Goal: Information Seeking & Learning: Learn about a topic

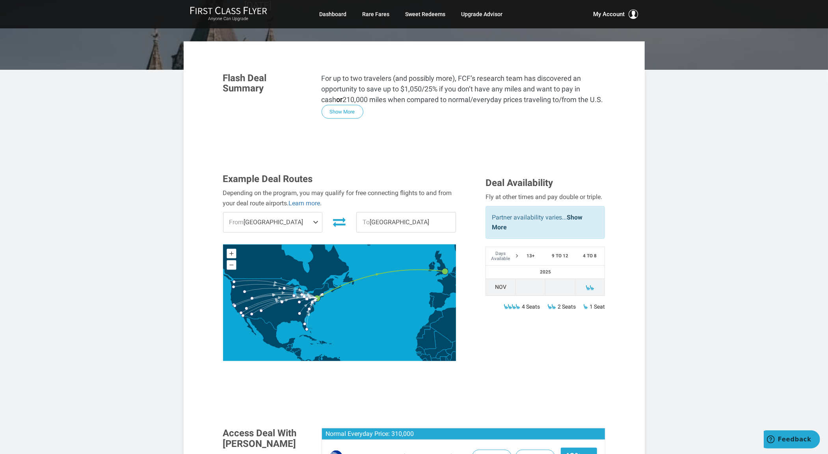
scroll to position [118, 0]
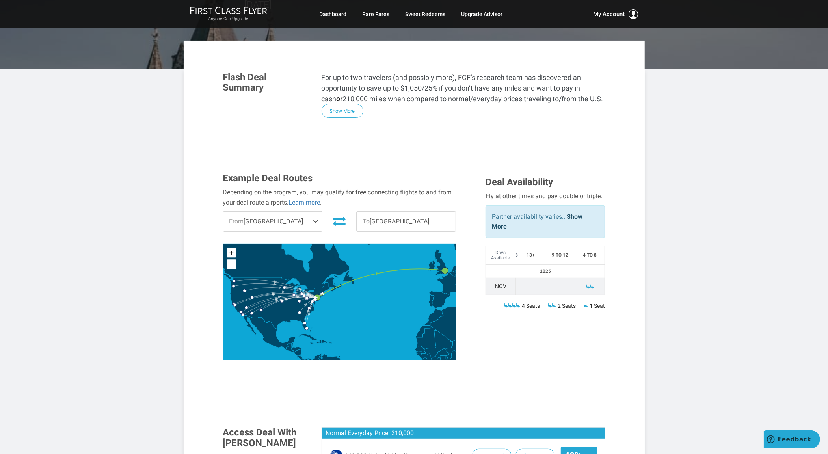
click at [317, 212] on span at bounding box center [316, 222] width 9 height 20
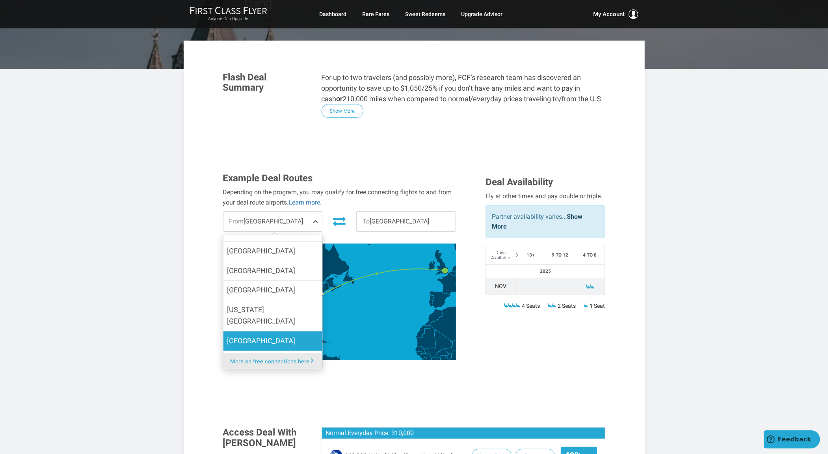
scroll to position [158, 0]
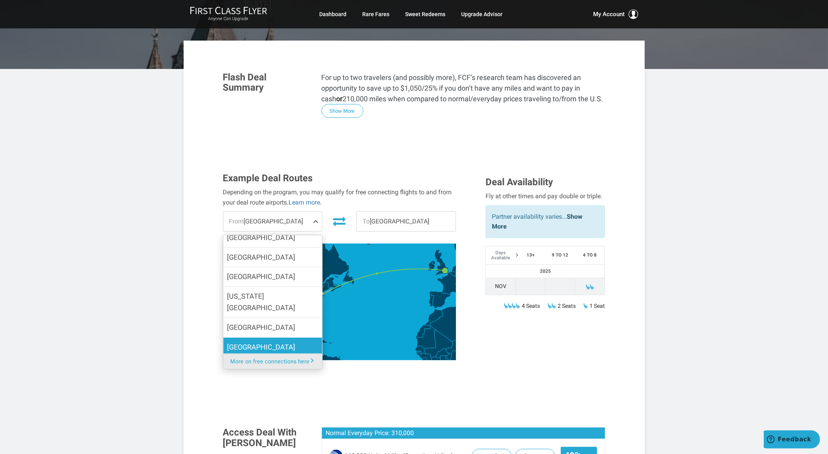
click at [252, 342] on span "[GEOGRAPHIC_DATA]" at bounding box center [261, 347] width 68 height 11
click at [0, 0] on input "[GEOGRAPHIC_DATA]" at bounding box center [0, 0] width 0 height 0
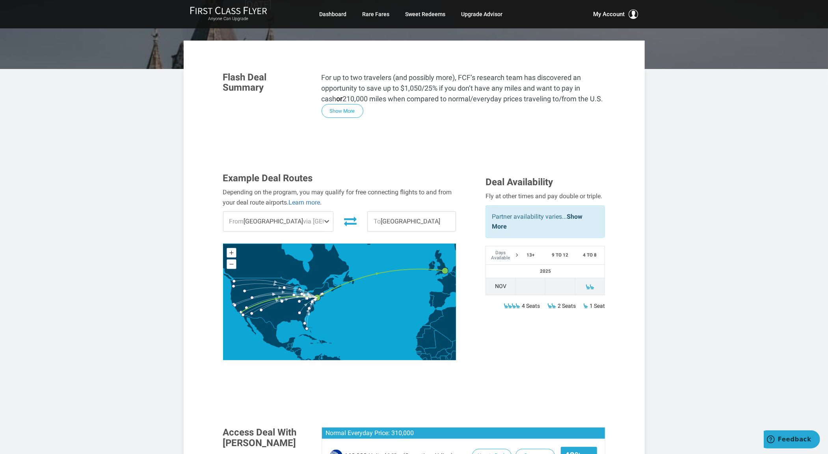
click at [541, 326] on div "Example Deal Routes Depending on the program, you may qualify for free connecti…" at bounding box center [414, 272] width 394 height 199
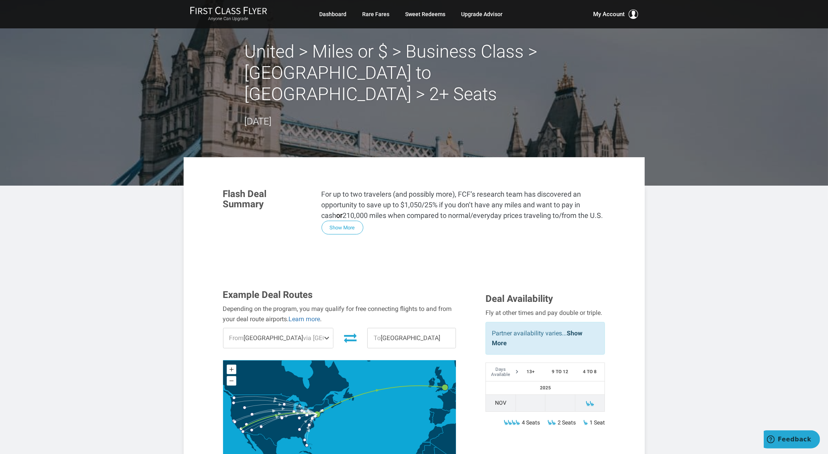
scroll to position [0, 0]
